Goal: Information Seeking & Learning: Learn about a topic

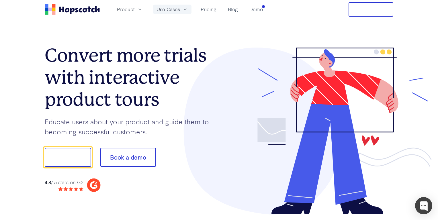
click at [170, 11] on span "Use Cases" at bounding box center [169, 9] width 24 height 7
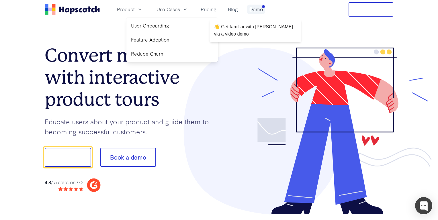
click at [257, 12] on link "Demo" at bounding box center [256, 9] width 18 height 9
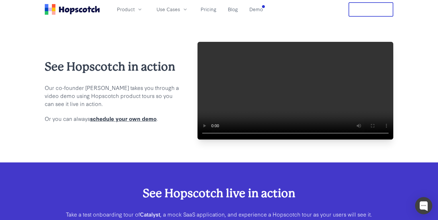
click at [267, 10] on nav "Product Use Cases Pricing Blog Demo Free Trial" at bounding box center [219, 9] width 349 height 14
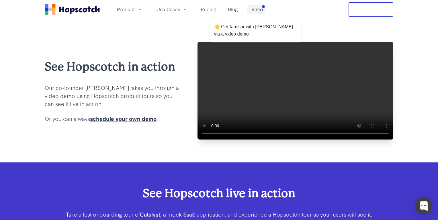
click at [254, 11] on link "Demo" at bounding box center [256, 9] width 18 height 9
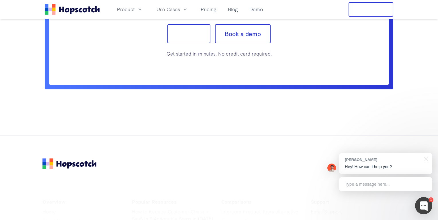
scroll to position [818, 0]
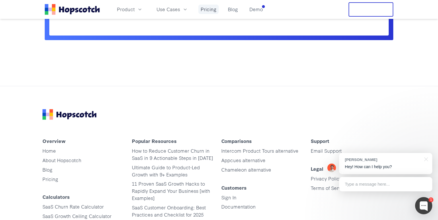
click at [209, 8] on link "Pricing" at bounding box center [208, 9] width 20 height 9
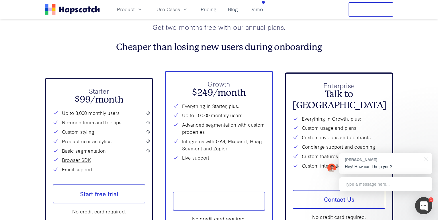
scroll to position [2047, 0]
